Goal: Transaction & Acquisition: Purchase product/service

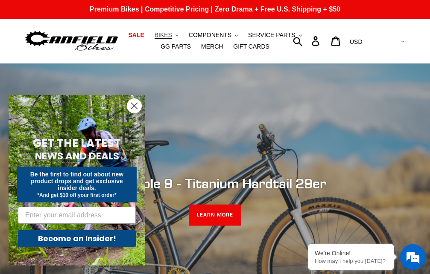
click at [166, 34] on span "BIKES" at bounding box center [162, 35] width 17 height 7
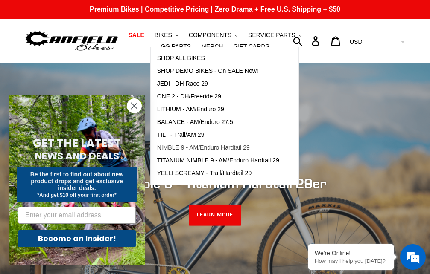
click at [177, 145] on span "NIMBLE 9 - AM/Enduro Hardtail 29" at bounding box center [203, 147] width 93 height 7
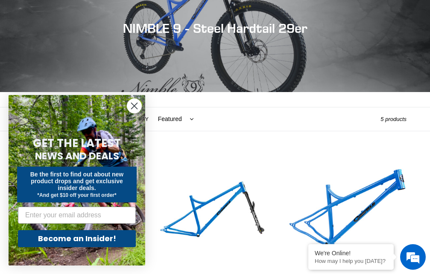
scroll to position [116, 0]
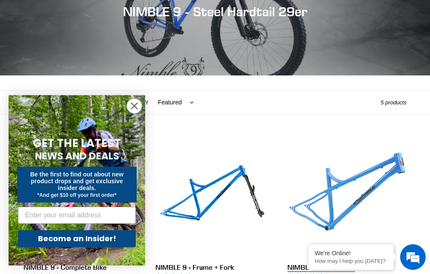
click at [342, 183] on link "NIMBLE 9 - Frameset" at bounding box center [346, 224] width 119 height 172
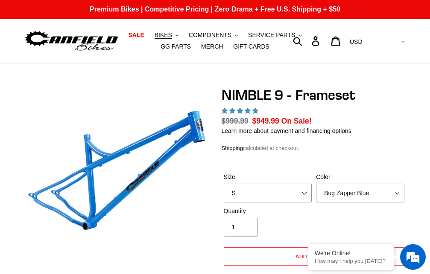
select select "highest-rating"
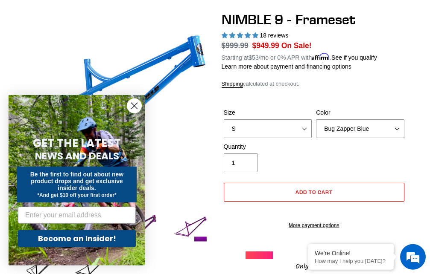
scroll to position [147, 0]
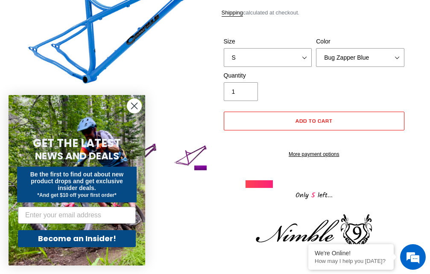
click at [131, 103] on icon "Close dialog" at bounding box center [134, 106] width 6 height 6
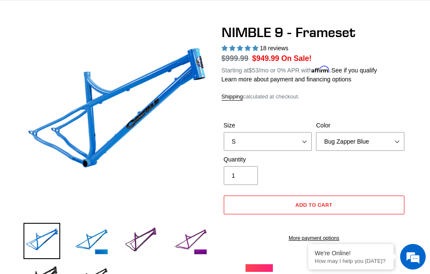
scroll to position [60, 0]
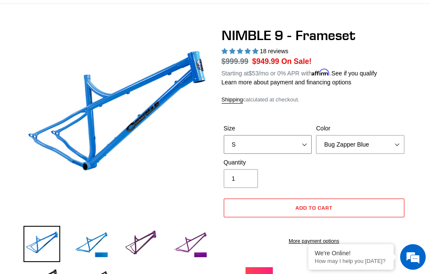
click at [224, 135] on select "S M L XL" at bounding box center [268, 144] width 88 height 19
select select "XL"
click option "XL" at bounding box center [0, 0] width 0 height 0
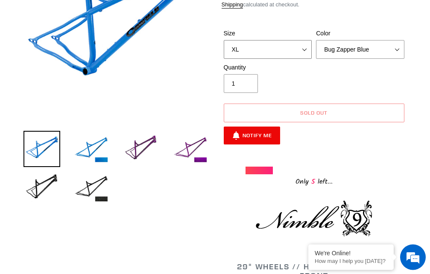
scroll to position [159, 0]
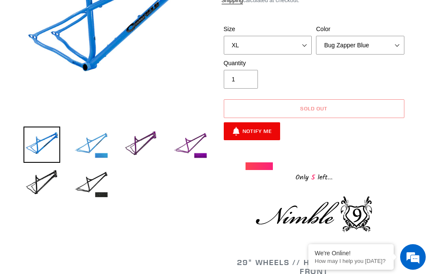
click at [87, 142] on img at bounding box center [91, 145] width 37 height 37
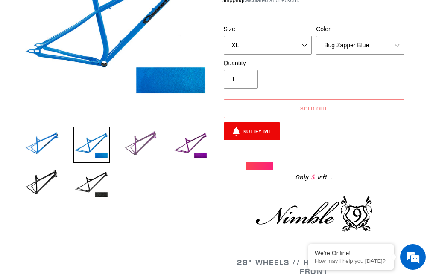
click at [132, 144] on img at bounding box center [140, 145] width 37 height 37
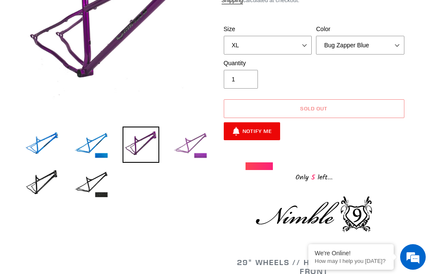
click at [198, 150] on img at bounding box center [190, 145] width 37 height 37
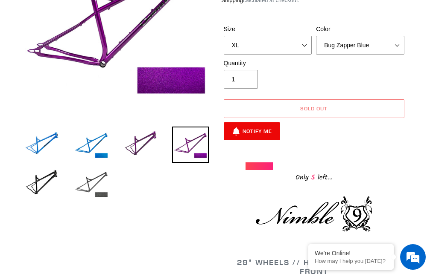
click at [91, 179] on img at bounding box center [91, 184] width 37 height 37
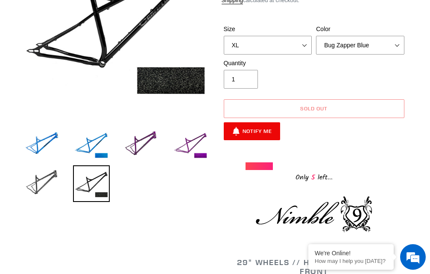
click at [49, 182] on img at bounding box center [41, 184] width 37 height 37
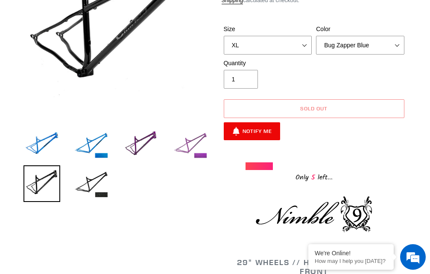
click at [191, 147] on img at bounding box center [190, 145] width 37 height 37
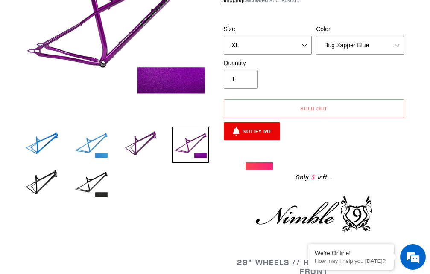
click at [104, 140] on img at bounding box center [91, 145] width 37 height 37
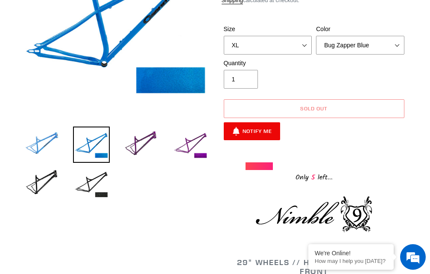
click at [38, 142] on img at bounding box center [41, 145] width 37 height 37
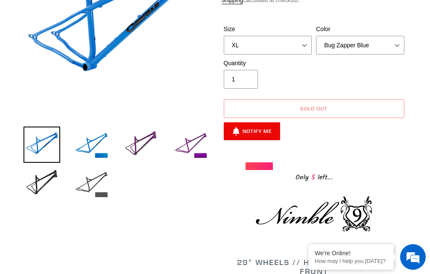
click at [93, 180] on img at bounding box center [91, 184] width 37 height 37
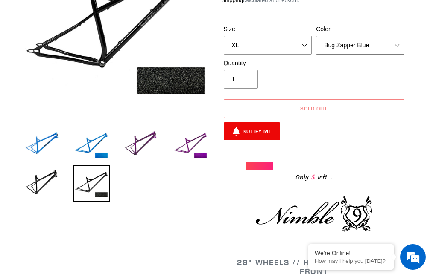
click at [316, 36] on select "Bug Zapper Blue Purple Haze -Sold Out Galaxy Black" at bounding box center [360, 45] width 88 height 19
select select "Galaxy Black"
click option "Galaxy Black" at bounding box center [0, 0] width 0 height 0
